Goal: Transaction & Acquisition: Purchase product/service

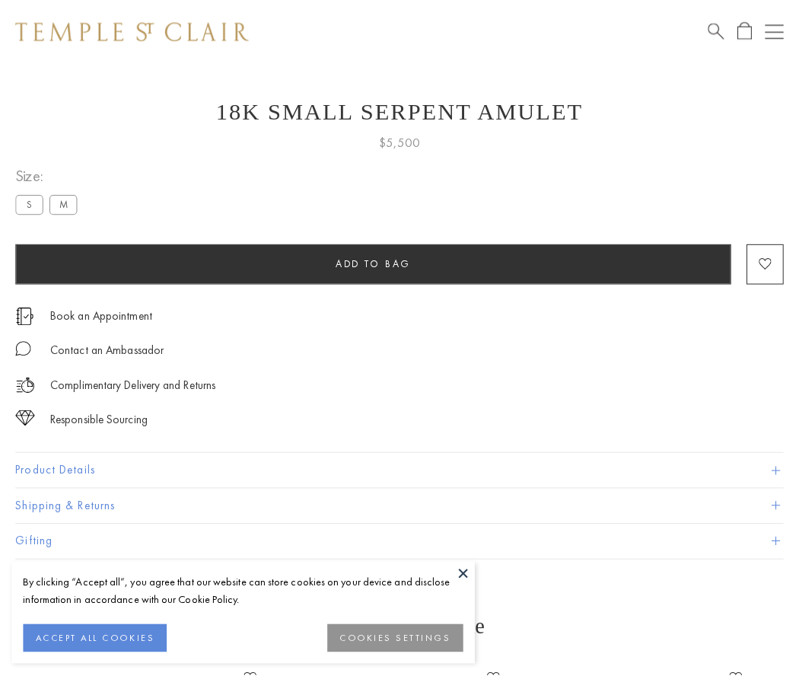
scroll to position [61, 0]
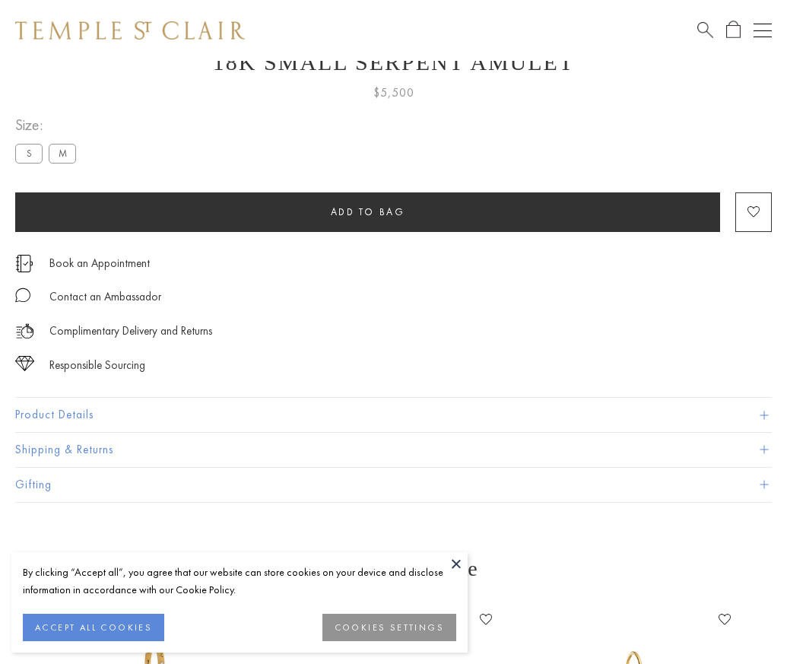
click at [367, 212] on span "Add to bag" at bounding box center [368, 211] width 75 height 13
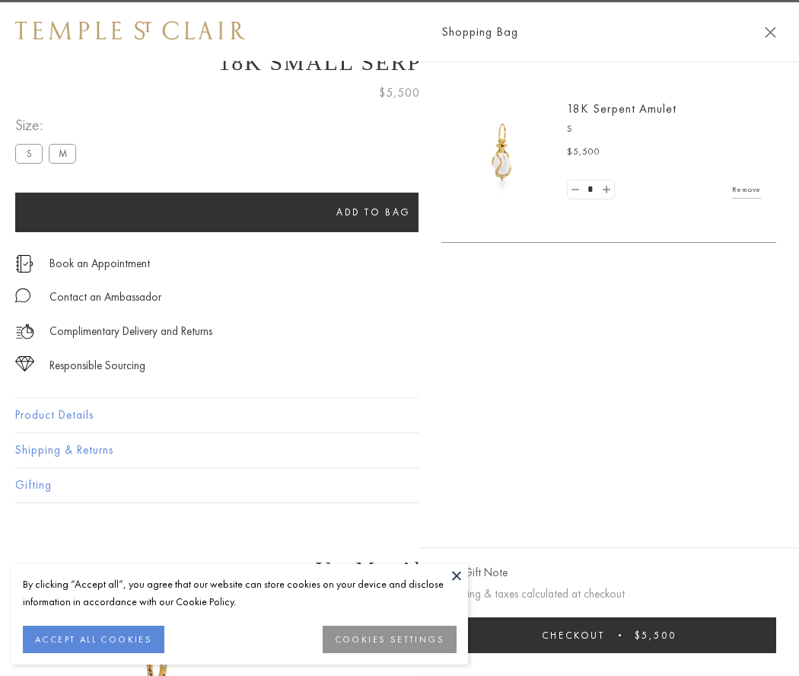
click at [612, 635] on button "Checkout $5,500" at bounding box center [608, 635] width 335 height 36
